Goal: Information Seeking & Learning: Learn about a topic

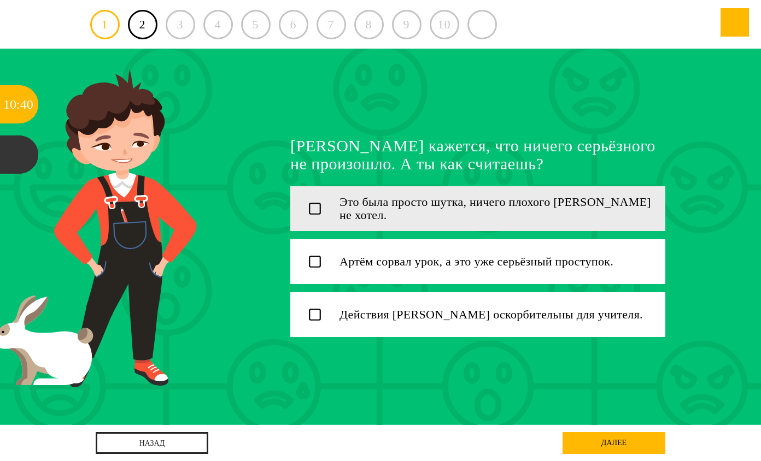
click at [424, 217] on div "Это была просто шутка, ничего плохого Артём не хотел." at bounding box center [502, 208] width 326 height 45
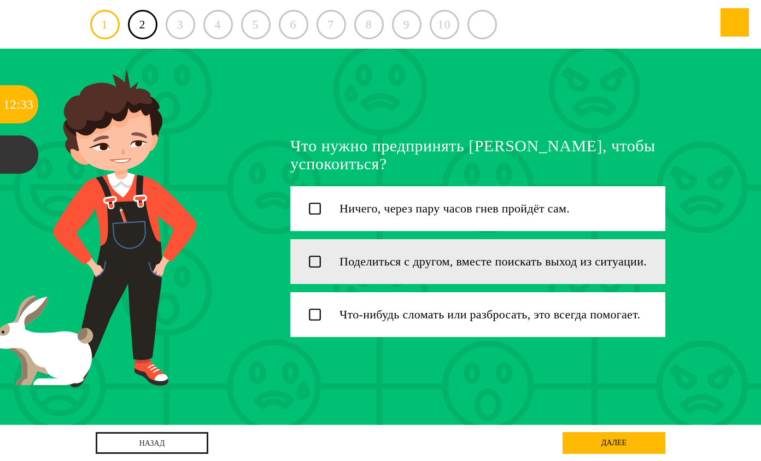
click at [388, 275] on div "Поделиться с другом, вместе поискать выход из ситуации." at bounding box center [502, 261] width 326 height 45
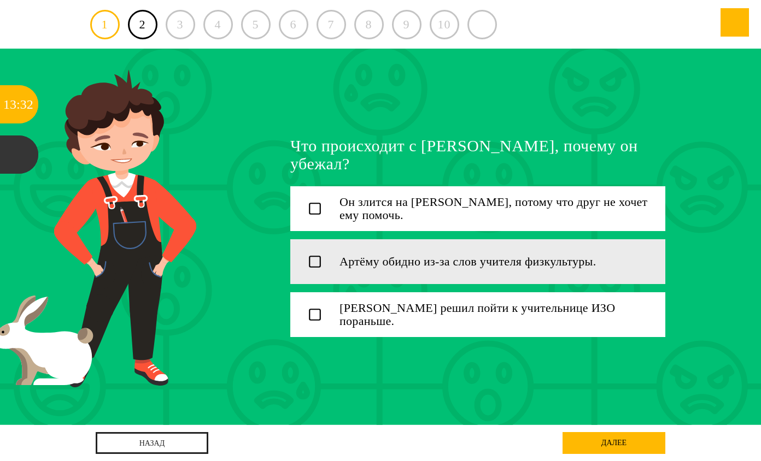
click at [309, 259] on icon at bounding box center [315, 262] width 14 height 14
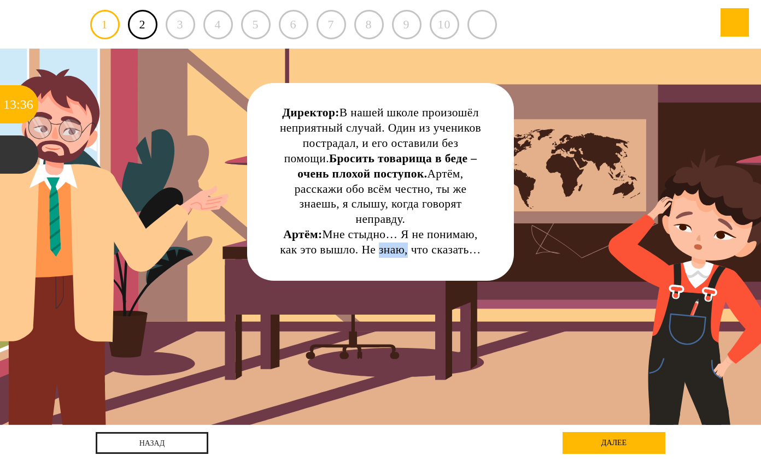
drag, startPoint x: 403, startPoint y: 241, endPoint x: 375, endPoint y: 232, distance: 28.9
click at [375, 232] on div "Директор: В нашей школе произошёл неприятный случай. Один из учеников пострадал…" at bounding box center [380, 181] width 205 height 152
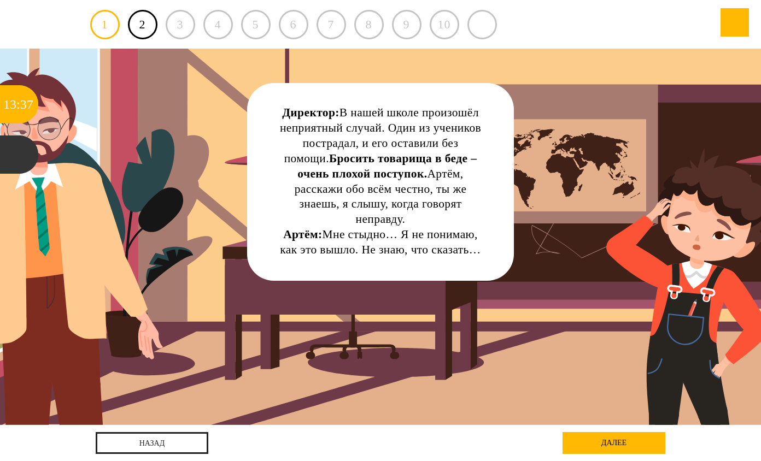
click at [336, 268] on div "Директор: В нашей школе произошёл неприятный случай. Один из учеников пострадал…" at bounding box center [380, 237] width 685 height 376
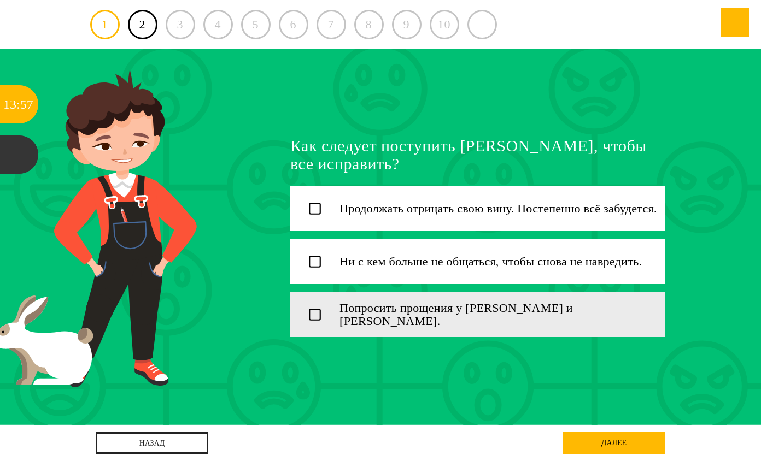
click at [439, 329] on div "Попросить прощения у [PERSON_NAME] и [PERSON_NAME]." at bounding box center [502, 314] width 326 height 45
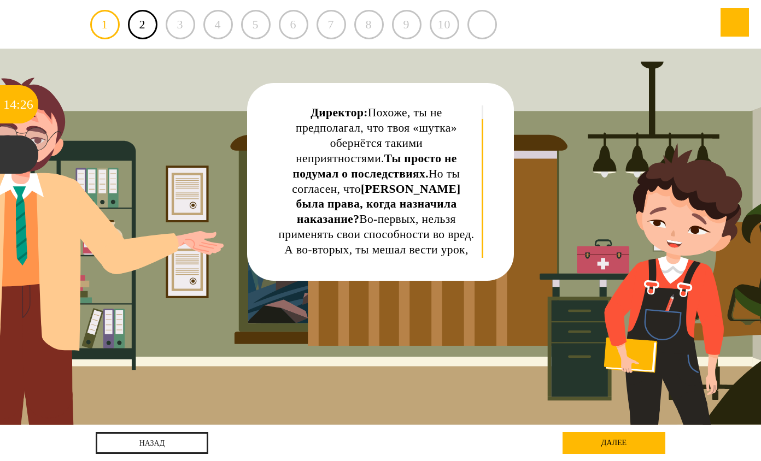
drag, startPoint x: 482, startPoint y: 150, endPoint x: 484, endPoint y: 190, distance: 39.9
click at [484, 190] on div "Артём: Всё началось со стула... Директор: Похоже, ты не предполагал, что твоя «…" at bounding box center [380, 182] width 266 height 198
